Goal: Information Seeking & Learning: Learn about a topic

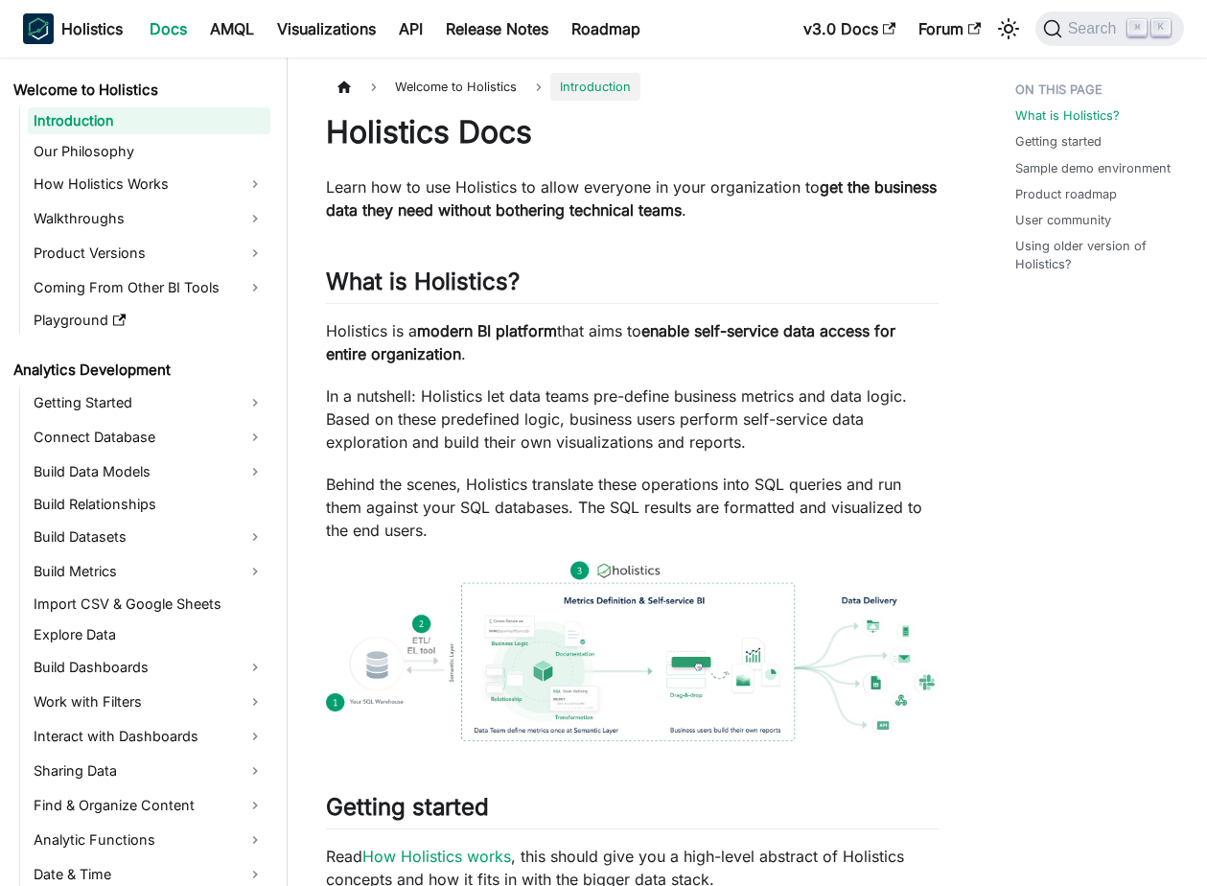
click at [529, 414] on p "In a nutshell: Holistics let data teams pre-define business metrics and data lo…" at bounding box center [632, 418] width 612 height 69
click at [245, 28] on link "AMQL" at bounding box center [231, 28] width 67 height 31
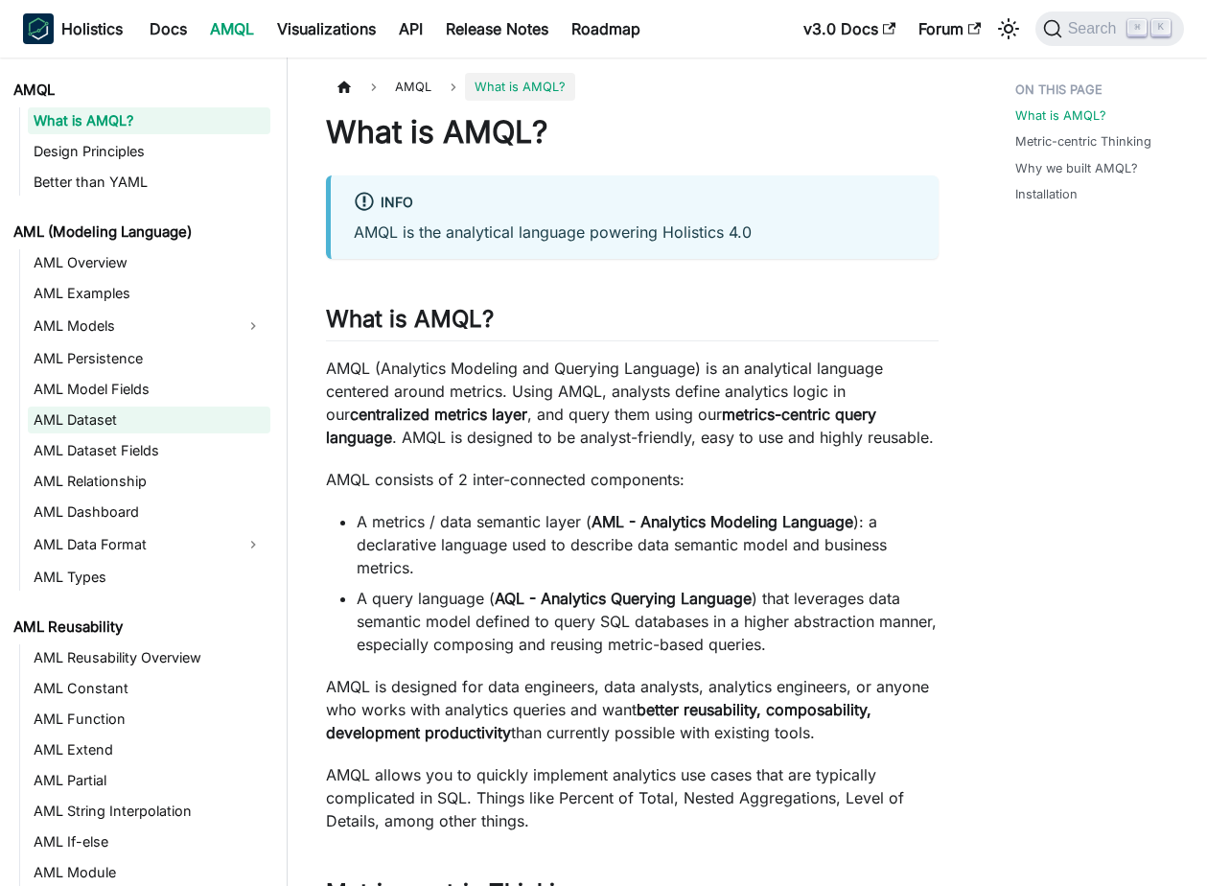
click at [196, 419] on link "AML Dataset" at bounding box center [149, 419] width 242 height 27
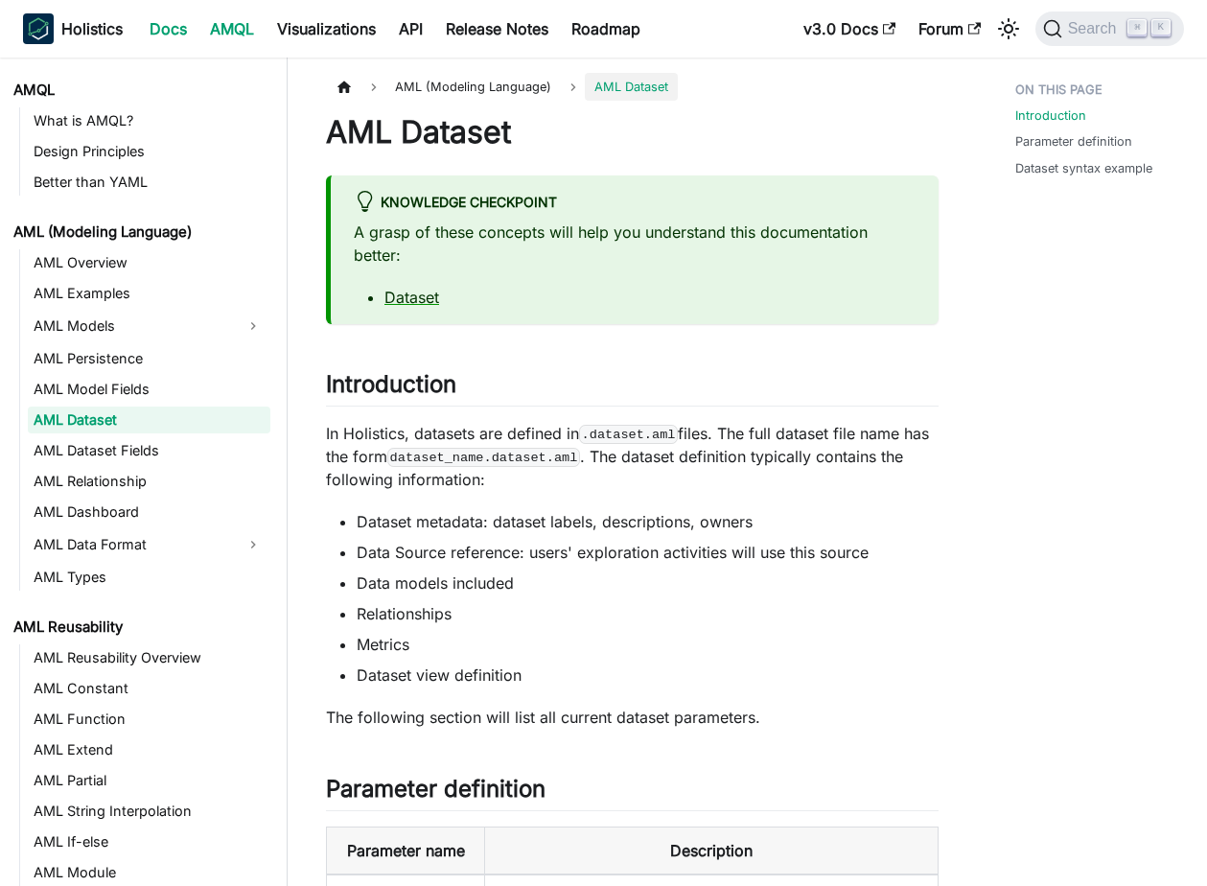
click at [175, 29] on link "Docs" at bounding box center [168, 28] width 60 height 31
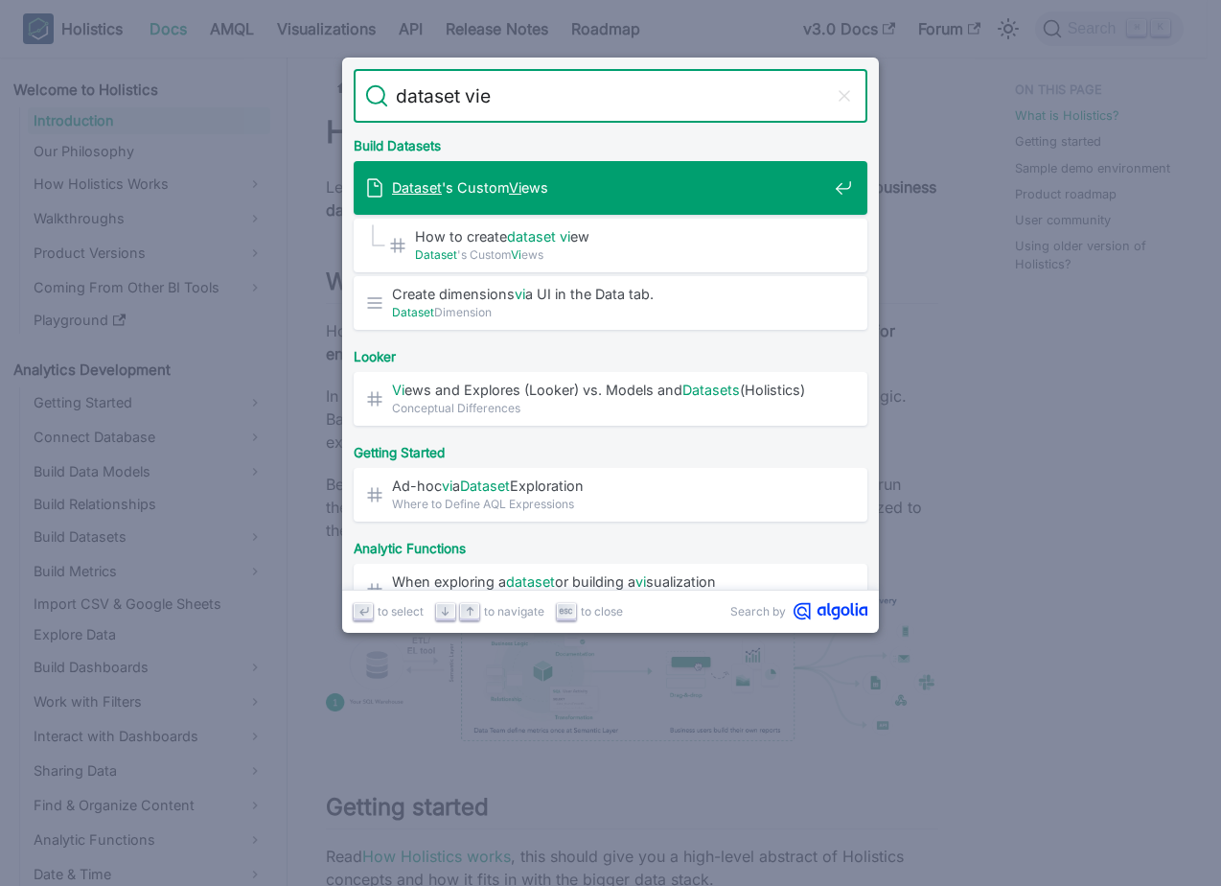
type input "dataset view"
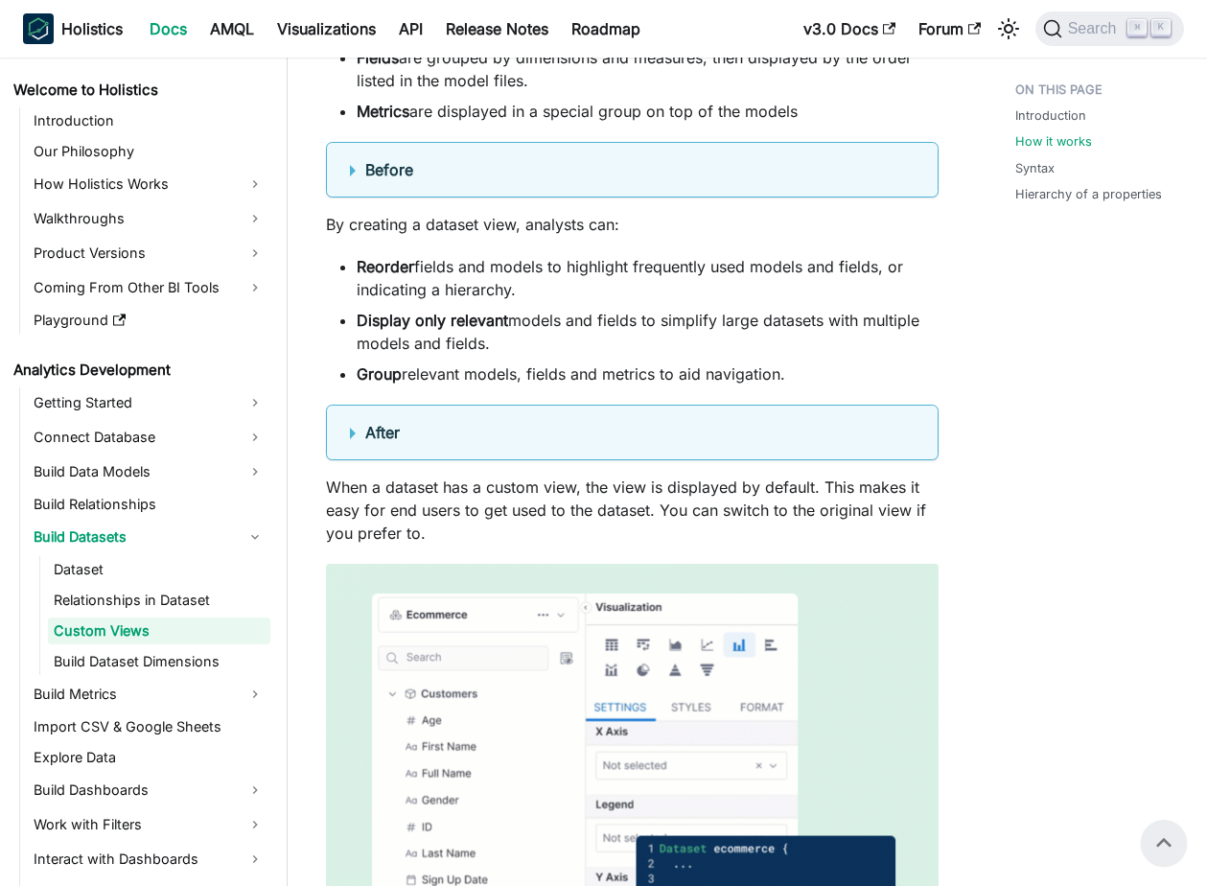
scroll to position [1252, 0]
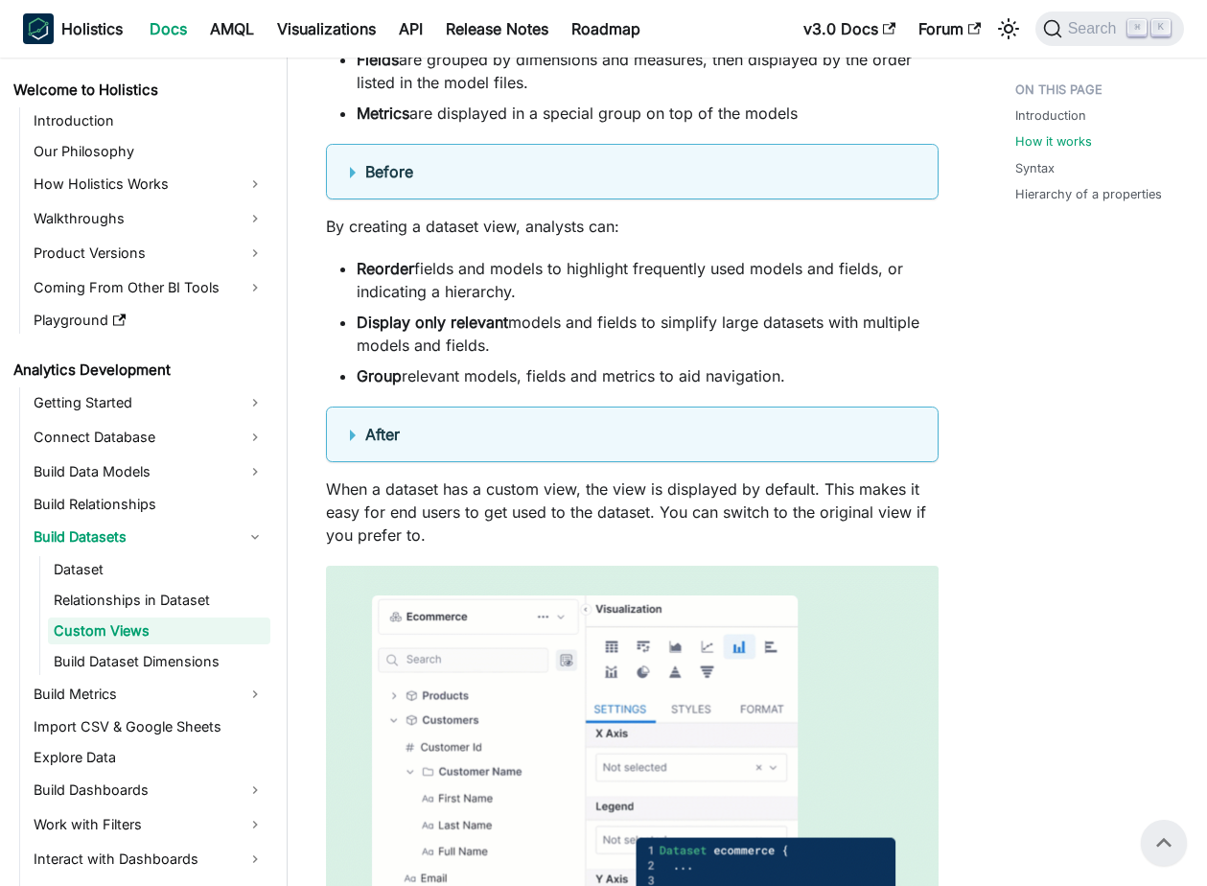
click at [396, 438] on b "After" at bounding box center [382, 434] width 35 height 19
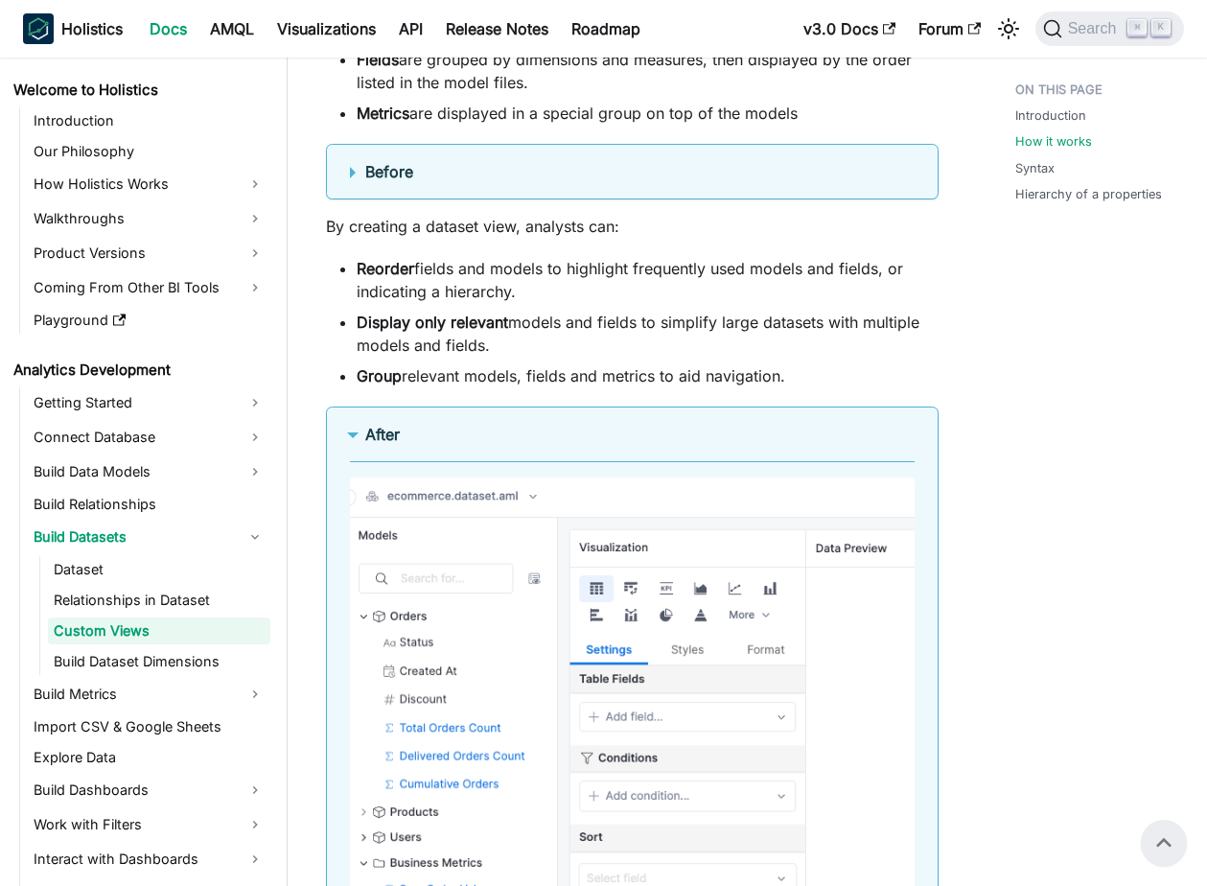
click at [396, 438] on b "After" at bounding box center [382, 434] width 35 height 19
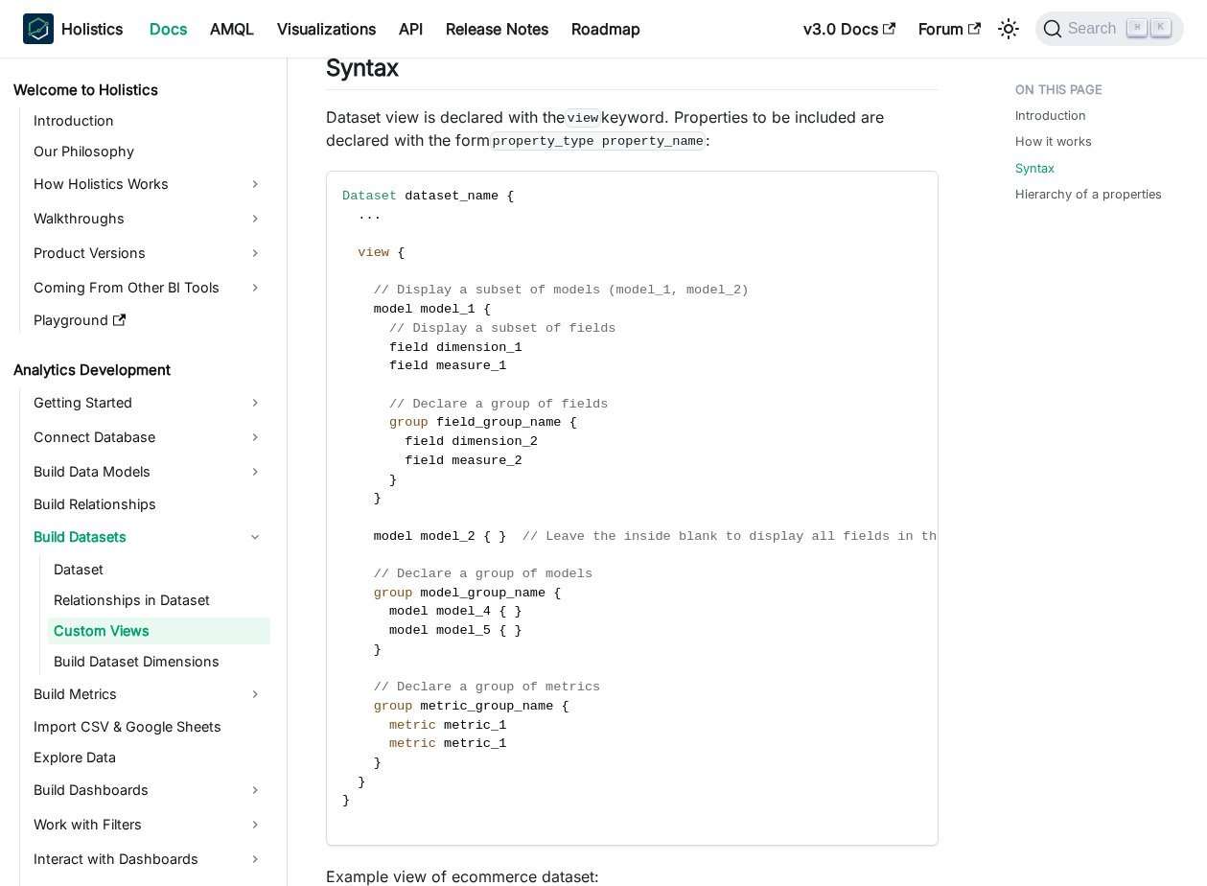
scroll to position [2525, 0]
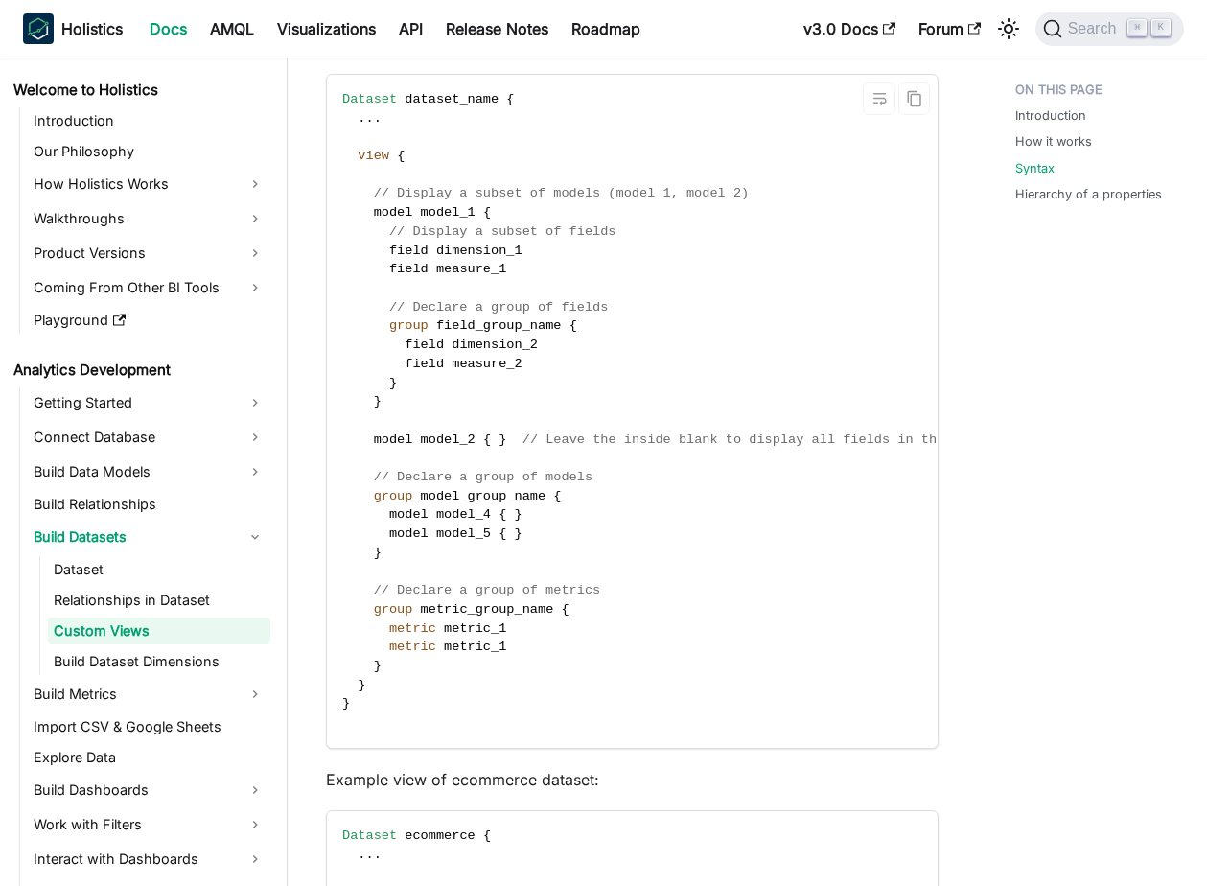
click at [439, 439] on span "model_2" at bounding box center [448, 439] width 55 height 14
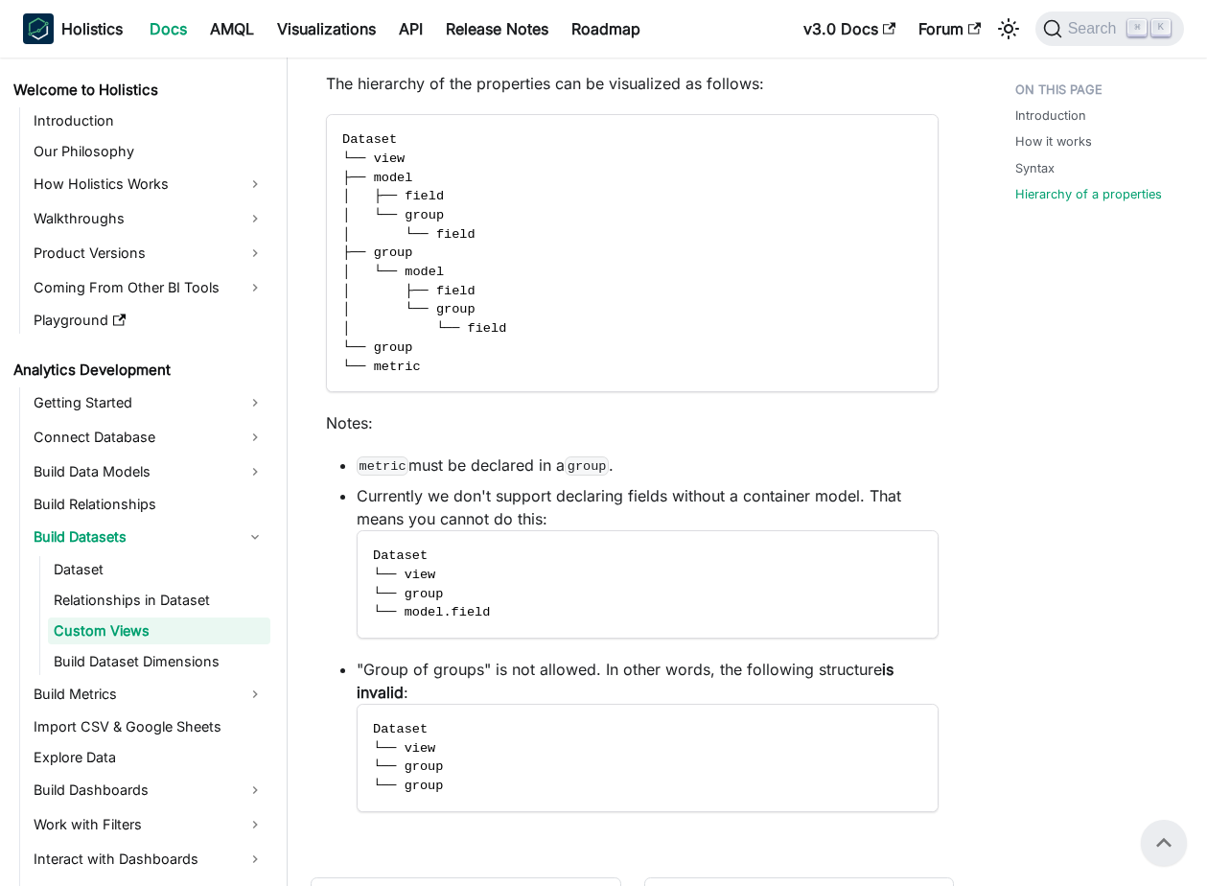
scroll to position [4822, 0]
